Goal: Contribute content: Add original content to the website for others to see

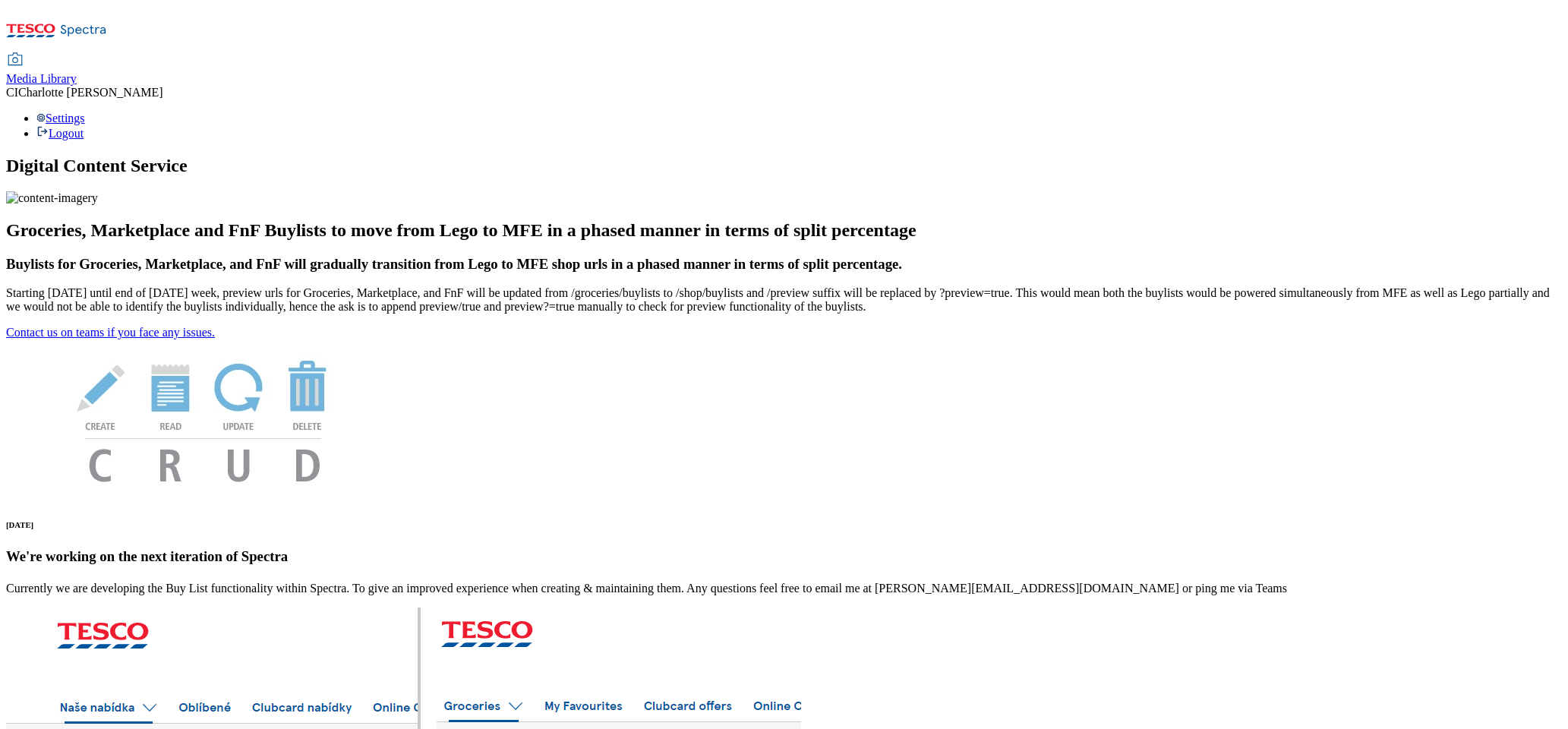
click at [77, 72] on div "Media Library" at bounding box center [41, 79] width 70 height 13
select select "clubcard-boost-uk"
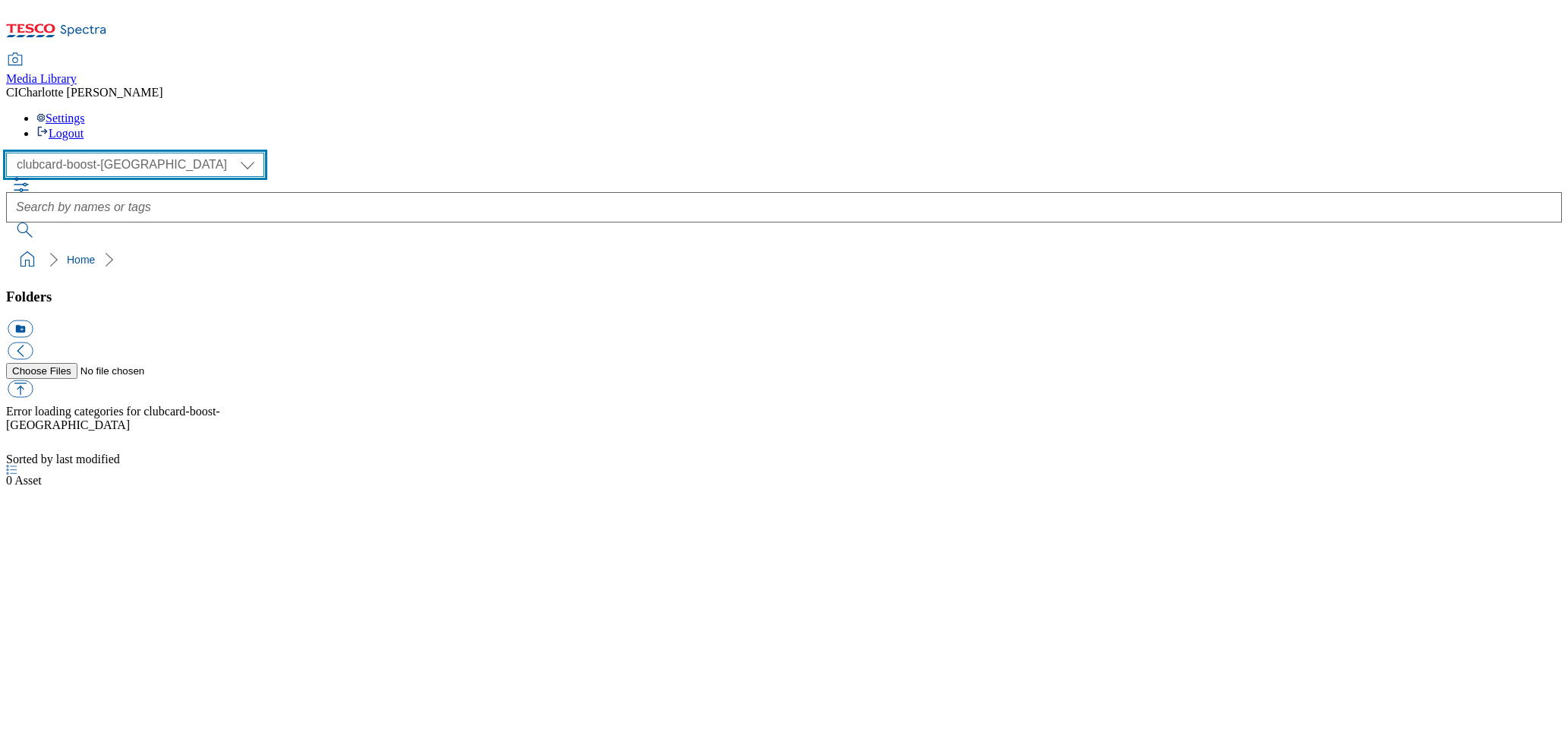
click at [141, 152] on select "Clubcard Boost UK Clubcard Marketing Clubcard ROI clubcard-boost-uk Dotcom UK G…" at bounding box center [135, 164] width 258 height 24
select select "flare-ghs-mktg"
click at [11, 152] on select "Clubcard Boost UK Clubcard Marketing Clubcard ROI clubcard-boost-uk Dotcom UK G…" at bounding box center [135, 164] width 258 height 24
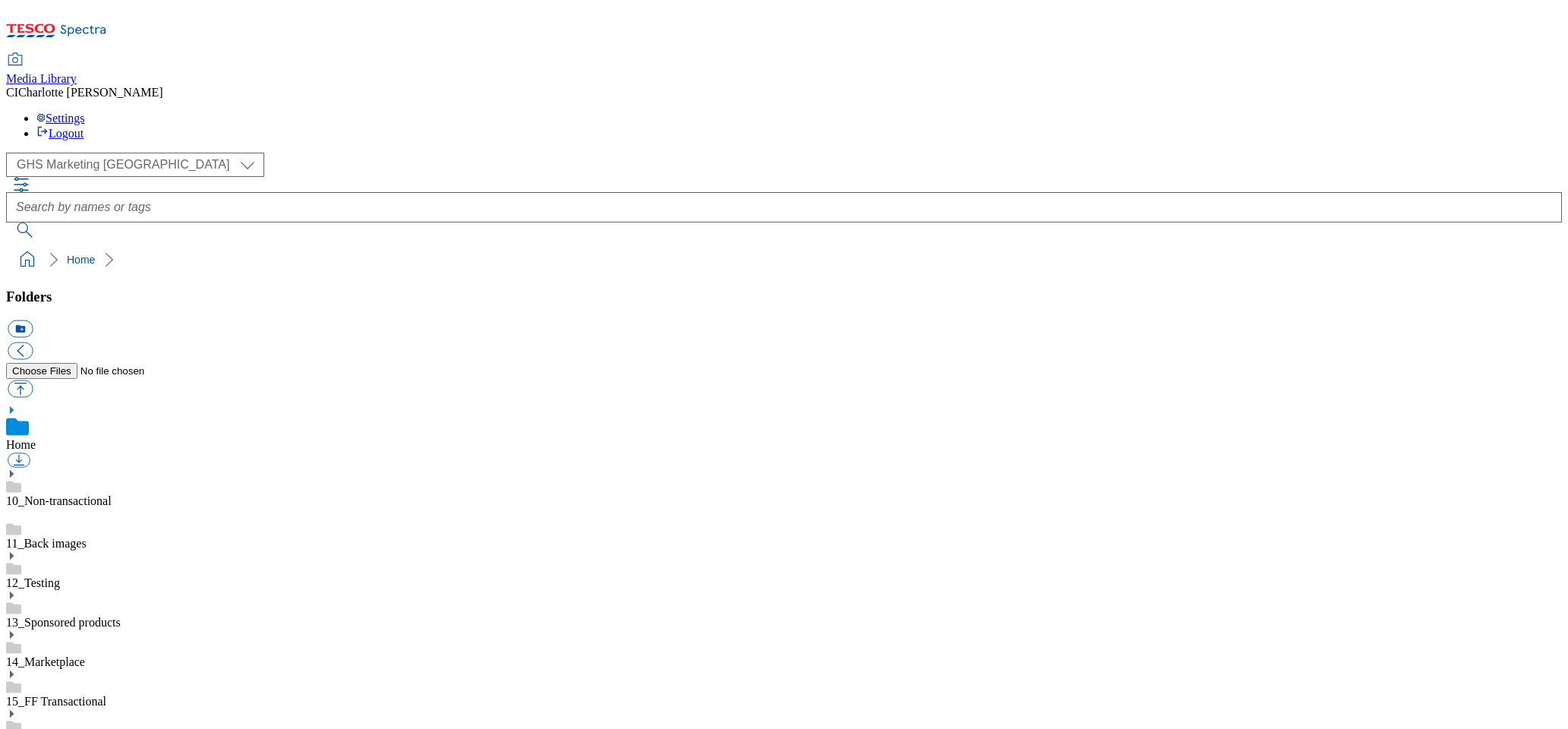
click at [82, 655] on link "14_Marketplace" at bounding box center [45, 661] width 79 height 13
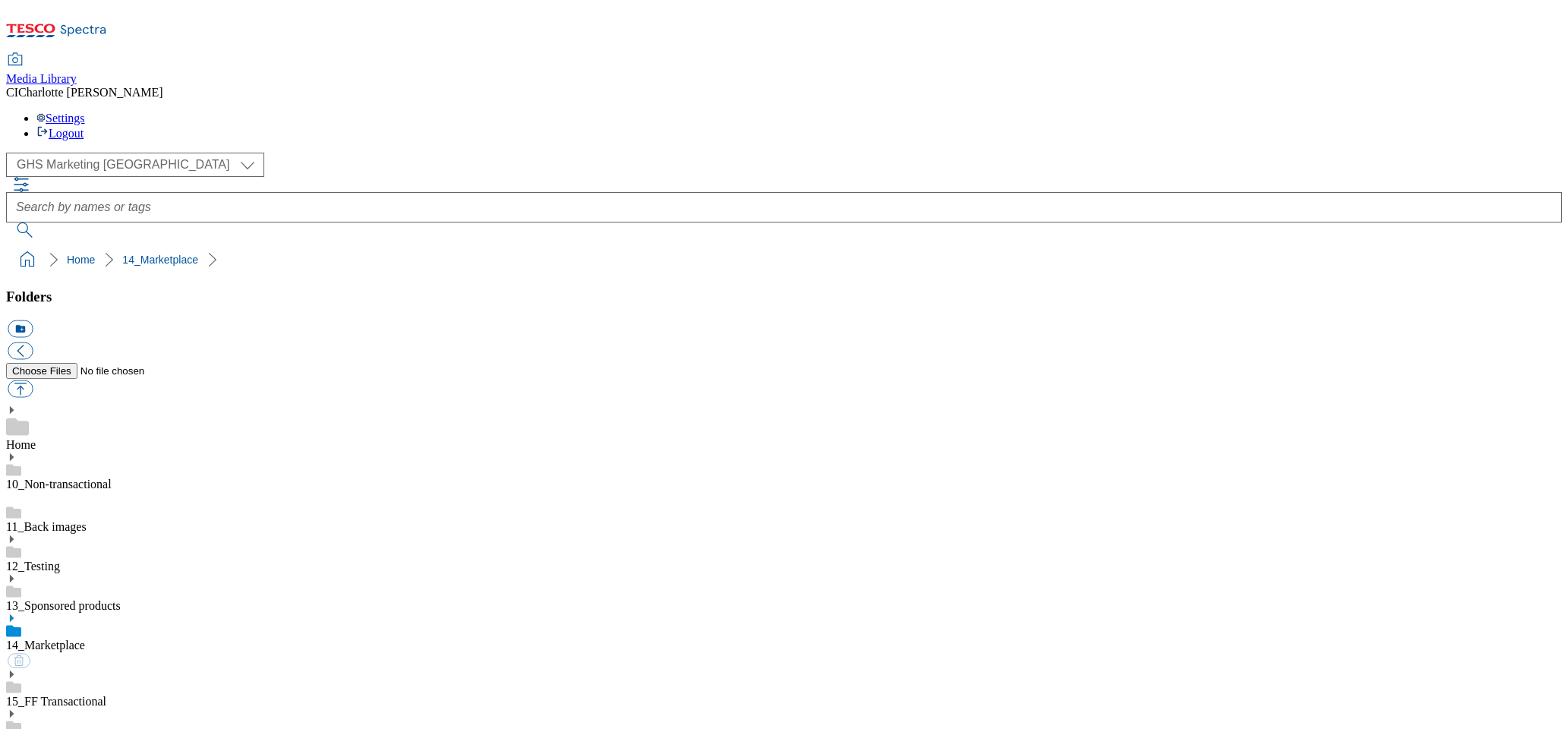
click at [17, 613] on icon at bounding box center [11, 618] width 11 height 11
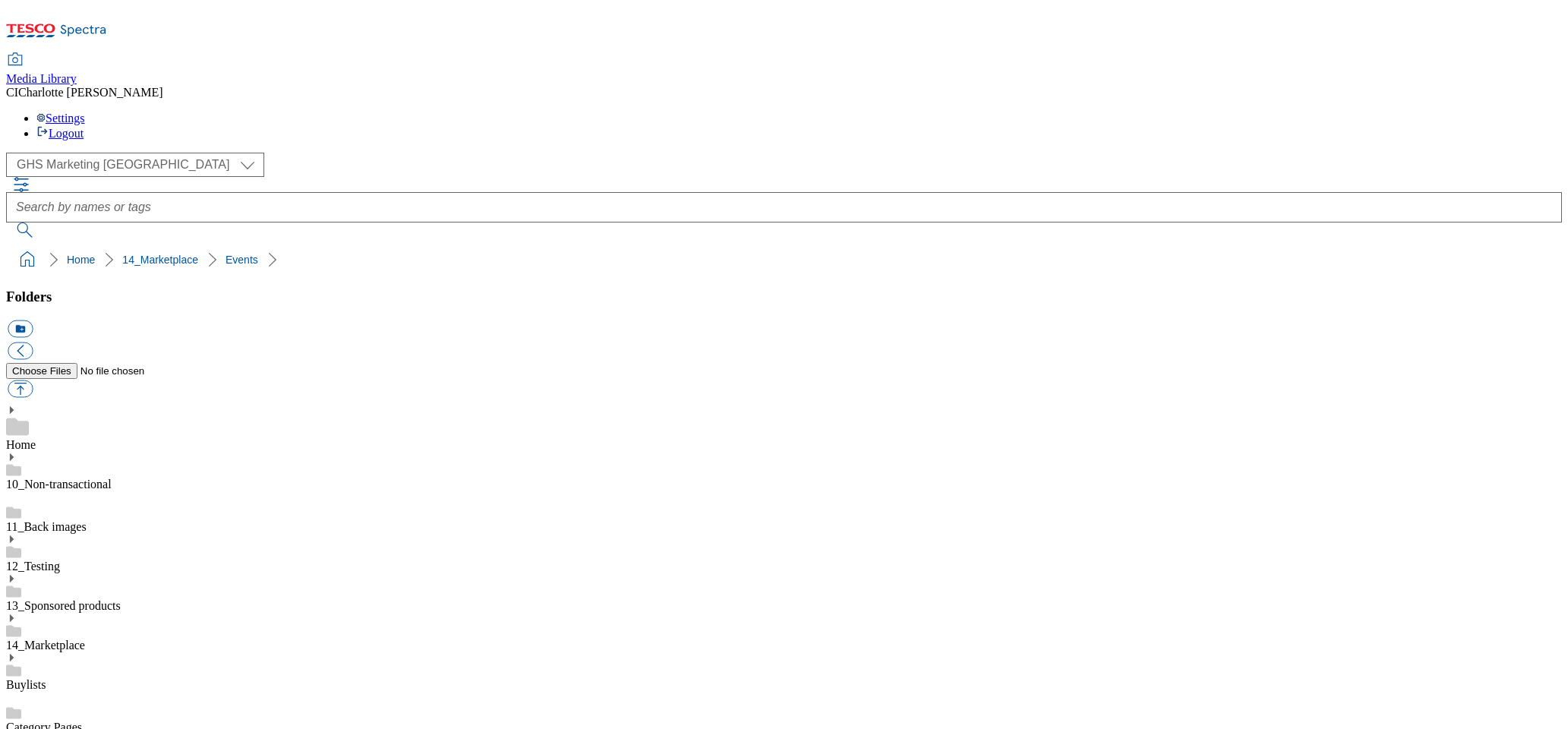
click at [33, 321] on button "icon_new_folder" at bounding box center [20, 329] width 25 height 18
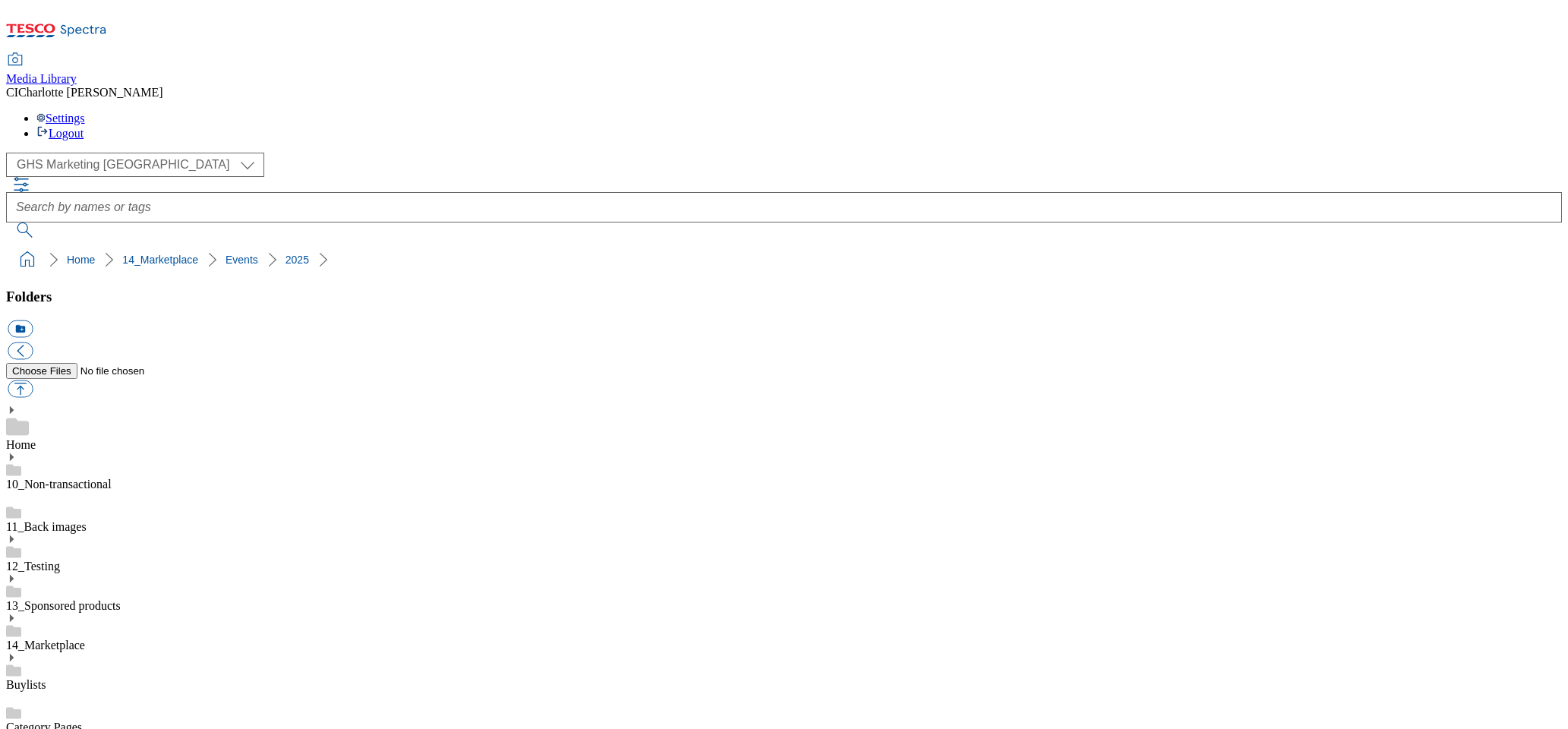
paste input "Deals Refresh"
type input "Deals Refresh"
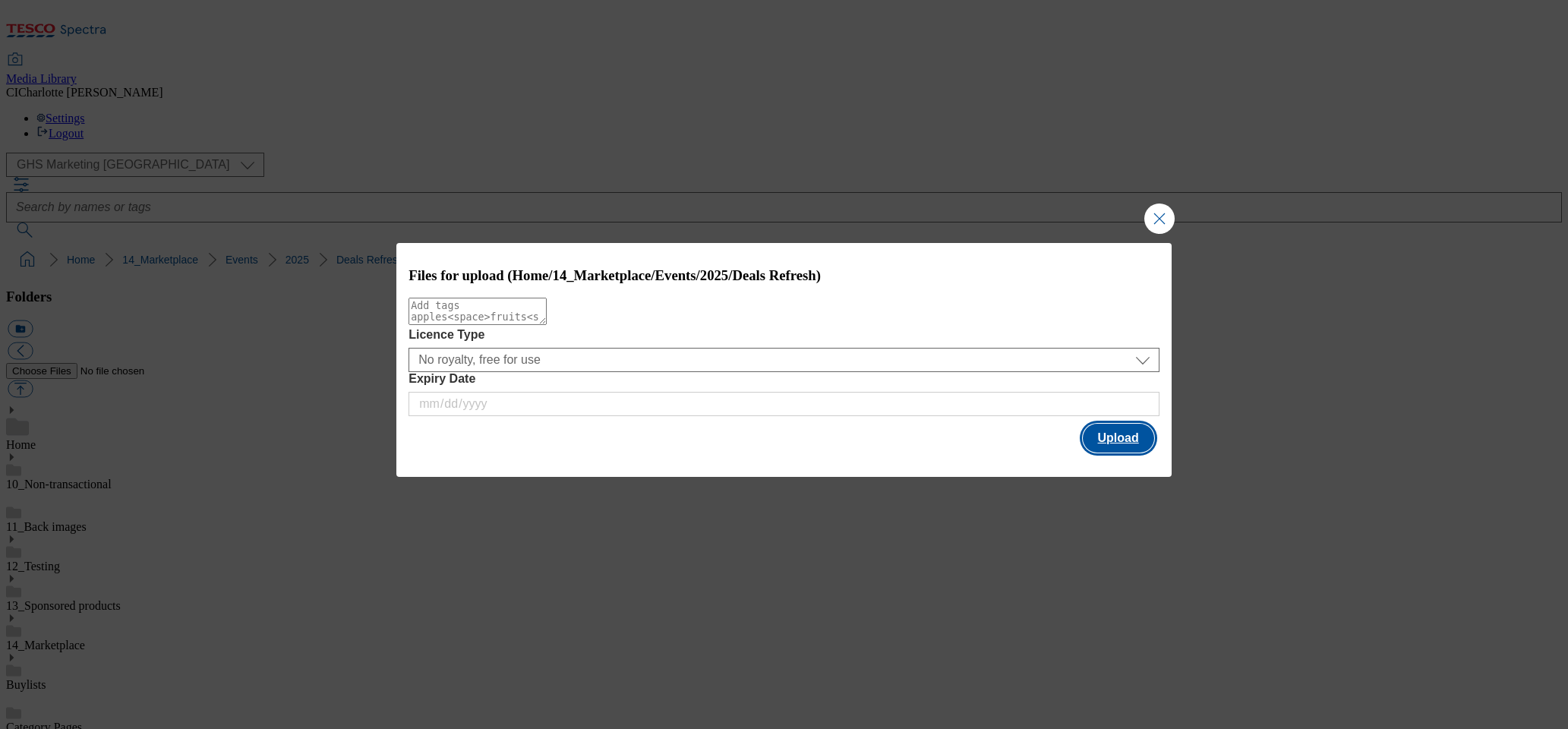
click at [1100, 440] on button "Upload" at bounding box center [1118, 438] width 71 height 28
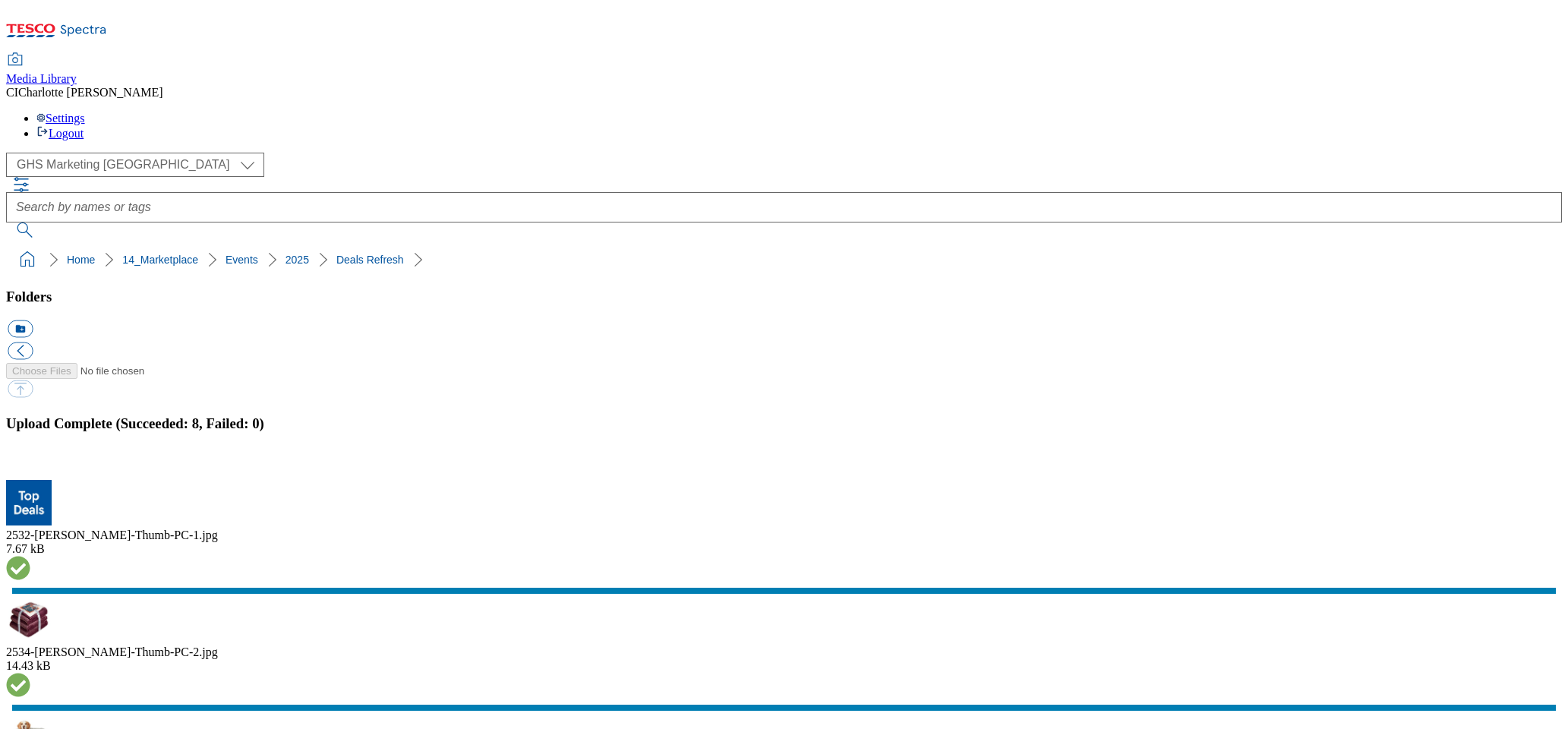
click at [30, 447] on button "button" at bounding box center [18, 454] width 23 height 14
